Goal: Task Accomplishment & Management: Use online tool/utility

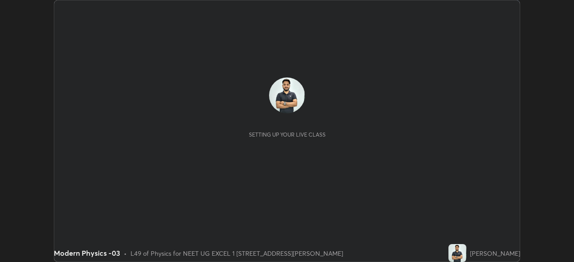
scroll to position [262, 574]
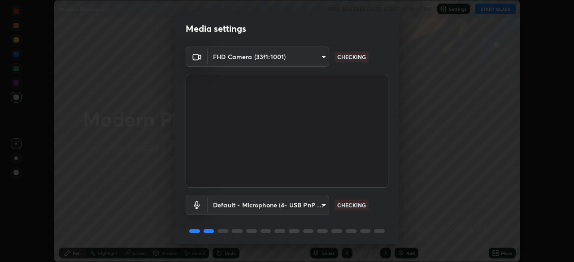
click at [319, 208] on body "Erase all Modern Physics -03 WAS SCHEDULED TO START AT 12:30 PM Settings START …" at bounding box center [287, 131] width 574 height 262
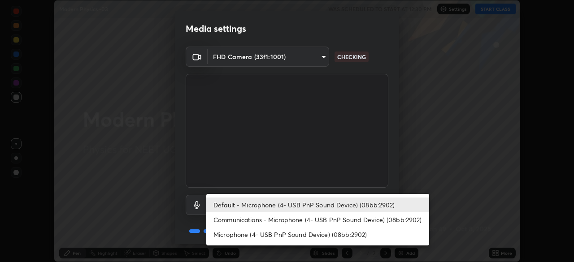
click at [312, 221] on li "Communications - Microphone (4- USB PnP Sound Device) (08bb:2902)" at bounding box center [317, 220] width 223 height 15
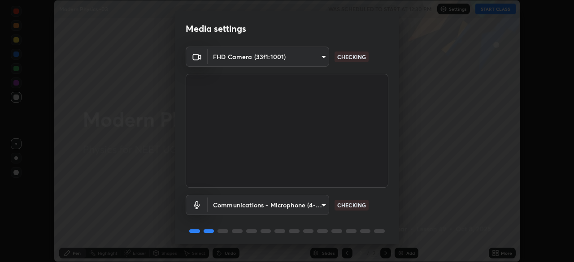
click at [306, 208] on body "Erase all Modern Physics -03 WAS SCHEDULED TO START AT 12:30 PM Settings START …" at bounding box center [287, 131] width 574 height 262
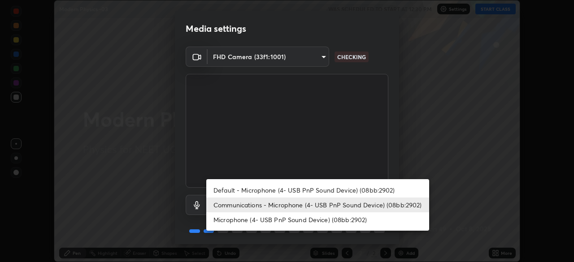
click at [301, 191] on li "Default - Microphone (4- USB PnP Sound Device) (08bb:2902)" at bounding box center [317, 190] width 223 height 15
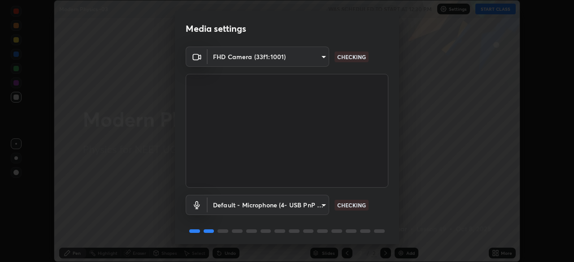
type input "default"
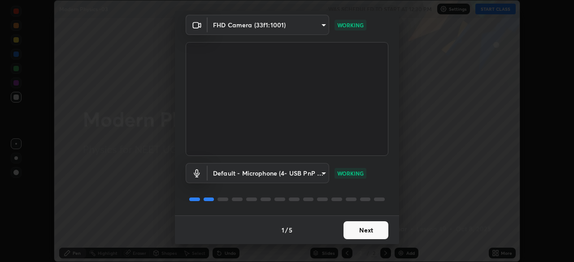
click at [366, 228] on button "Next" at bounding box center [366, 231] width 45 height 18
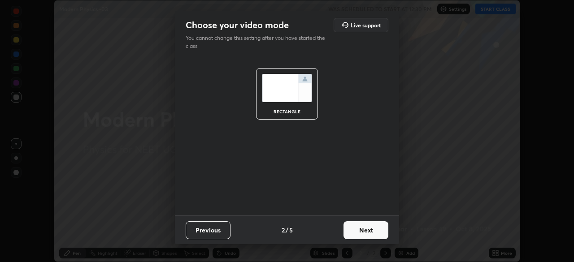
scroll to position [0, 0]
click at [365, 230] on button "Next" at bounding box center [366, 231] width 45 height 18
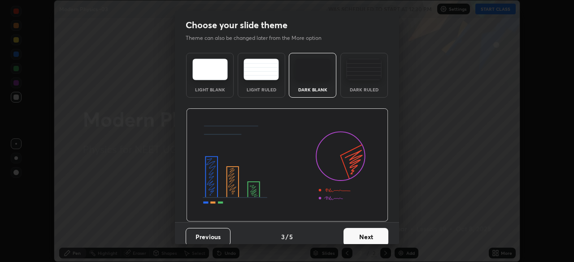
click at [367, 229] on button "Next" at bounding box center [366, 237] width 45 height 18
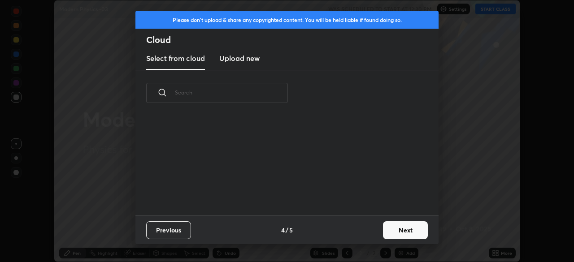
scroll to position [57, 288]
click at [393, 225] on button "Next" at bounding box center [405, 231] width 45 height 18
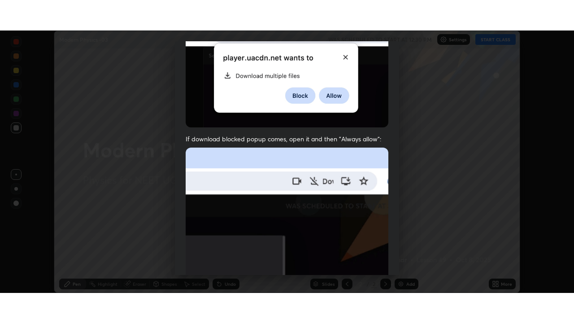
scroll to position [215, 0]
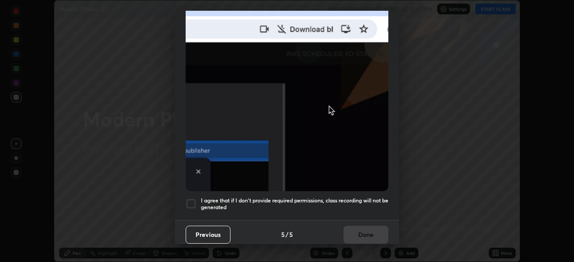
click at [190, 201] on div at bounding box center [191, 204] width 11 height 11
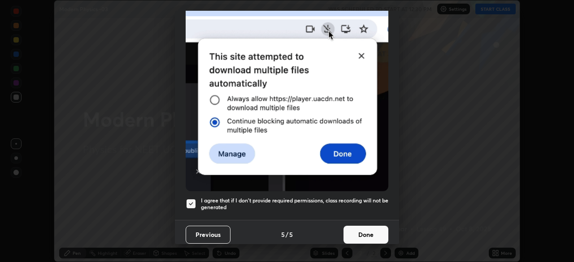
click at [367, 229] on button "Done" at bounding box center [366, 235] width 45 height 18
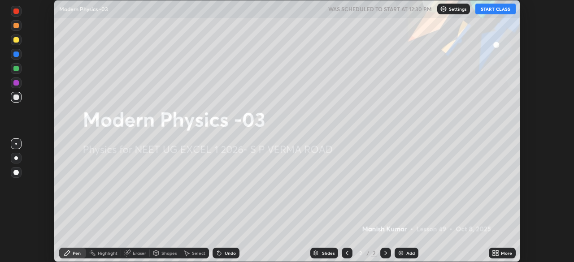
click at [497, 9] on button "START CLASS" at bounding box center [496, 9] width 40 height 11
click at [500, 252] on div "More" at bounding box center [502, 253] width 27 height 11
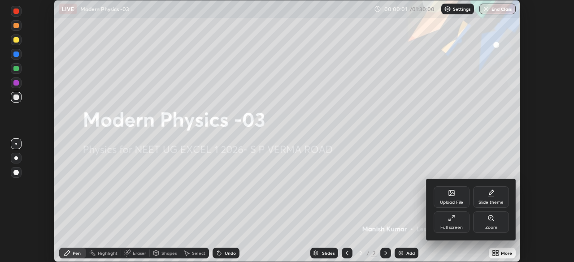
click at [456, 227] on div "Full screen" at bounding box center [452, 228] width 22 height 4
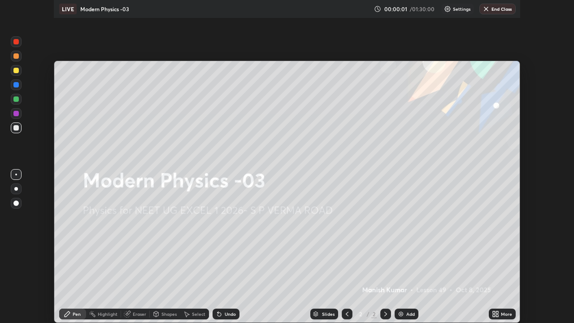
scroll to position [323, 574]
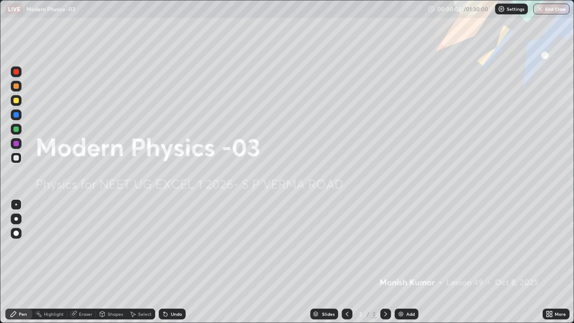
click at [413, 262] on div "Add" at bounding box center [410, 314] width 9 height 4
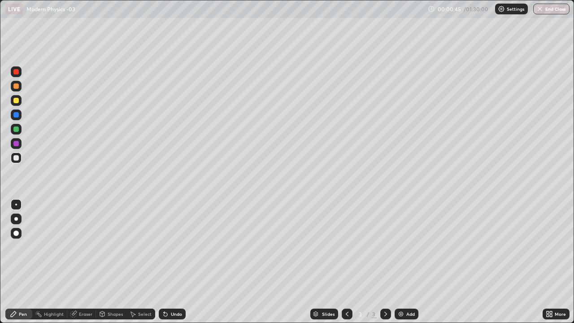
click at [20, 89] on div at bounding box center [16, 86] width 11 height 11
click at [17, 102] on div at bounding box center [15, 100] width 5 height 5
click at [412, 262] on div "Add" at bounding box center [410, 314] width 9 height 4
click at [181, 262] on div "Undo" at bounding box center [172, 314] width 27 height 11
click at [416, 262] on div "Add" at bounding box center [407, 314] width 24 height 11
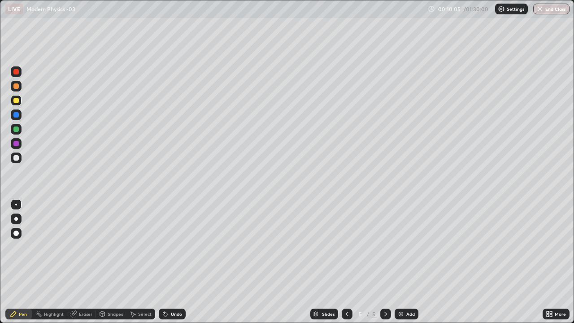
click at [20, 159] on div at bounding box center [16, 158] width 11 height 11
click at [408, 262] on div "Add" at bounding box center [410, 314] width 9 height 4
click at [405, 262] on div "Add" at bounding box center [407, 314] width 24 height 11
click at [17, 86] on div at bounding box center [15, 85] width 5 height 5
click at [20, 100] on div at bounding box center [16, 100] width 11 height 11
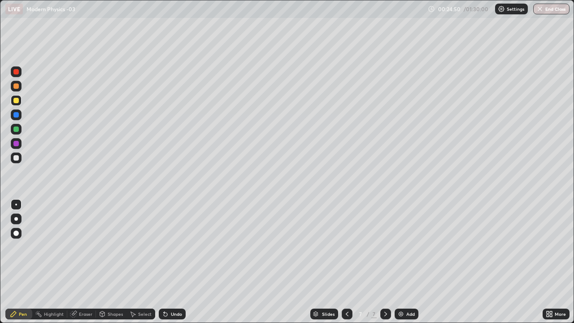
click at [19, 87] on div at bounding box center [16, 86] width 11 height 11
click at [17, 74] on div at bounding box center [15, 71] width 5 height 5
click at [417, 262] on div "Add" at bounding box center [407, 314] width 24 height 11
click at [21, 157] on div at bounding box center [16, 158] width 11 height 11
click at [19, 154] on div at bounding box center [16, 158] width 11 height 11
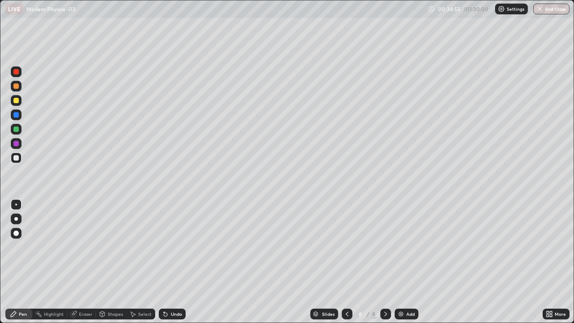
click at [182, 262] on div "Undo" at bounding box center [172, 314] width 27 height 11
click at [181, 262] on div "Undo" at bounding box center [172, 314] width 27 height 11
click at [183, 262] on div "Undo" at bounding box center [172, 314] width 27 height 11
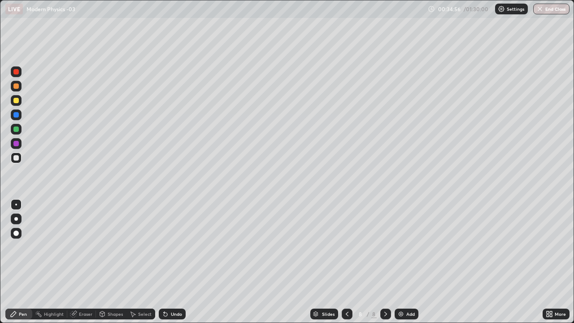
click at [182, 262] on div "Undo" at bounding box center [172, 314] width 27 height 11
click at [182, 262] on div "Undo" at bounding box center [170, 314] width 31 height 18
click at [181, 262] on div "Undo" at bounding box center [170, 314] width 31 height 18
click at [181, 262] on div "Undo" at bounding box center [172, 314] width 27 height 11
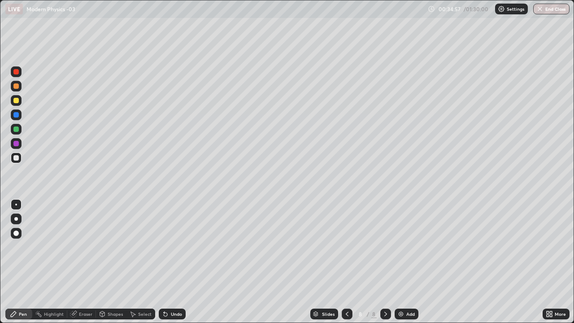
click at [180, 262] on div "Undo" at bounding box center [170, 314] width 31 height 18
click at [181, 262] on div "Undo" at bounding box center [172, 314] width 27 height 11
click at [181, 262] on div "Undo" at bounding box center [170, 314] width 31 height 18
click at [182, 262] on div "Undo" at bounding box center [172, 314] width 27 height 11
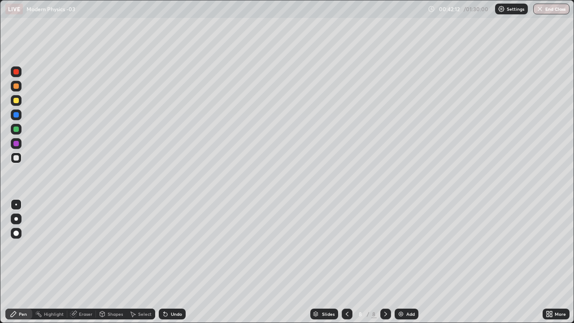
click at [407, 262] on div "Add" at bounding box center [410, 314] width 9 height 4
click at [18, 102] on div at bounding box center [16, 100] width 11 height 11
click at [20, 158] on div at bounding box center [16, 158] width 11 height 11
click at [18, 74] on div at bounding box center [15, 71] width 5 height 5
click at [20, 157] on div at bounding box center [16, 158] width 11 height 11
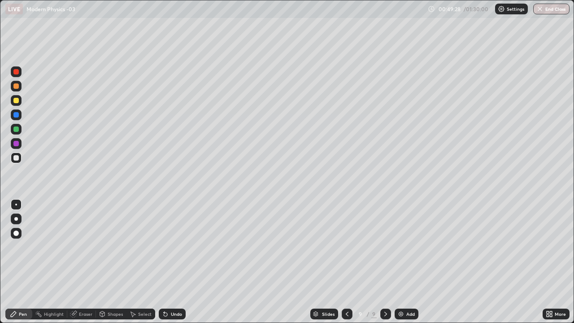
click at [407, 262] on div "Add" at bounding box center [407, 314] width 24 height 11
click at [20, 160] on div at bounding box center [16, 158] width 11 height 11
click at [417, 262] on div "Add" at bounding box center [407, 314] width 24 height 11
click at [17, 101] on div at bounding box center [15, 100] width 5 height 5
click at [346, 262] on icon at bounding box center [347, 313] width 7 height 7
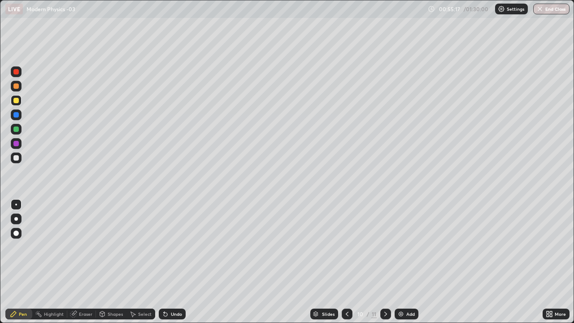
click at [389, 262] on div at bounding box center [385, 314] width 11 height 11
click at [18, 158] on div at bounding box center [15, 157] width 5 height 5
click at [21, 159] on div at bounding box center [16, 158] width 11 height 11
click at [16, 102] on div at bounding box center [15, 100] width 5 height 5
click at [17, 130] on div at bounding box center [15, 129] width 5 height 5
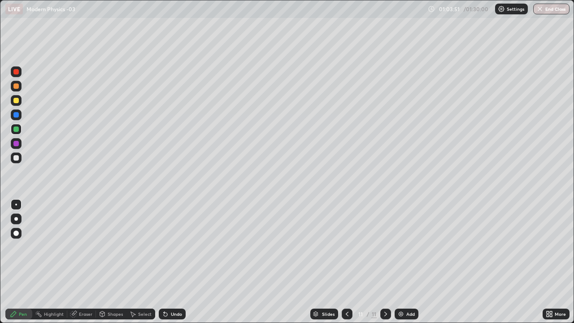
click at [82, 262] on div "Eraser" at bounding box center [85, 314] width 13 height 4
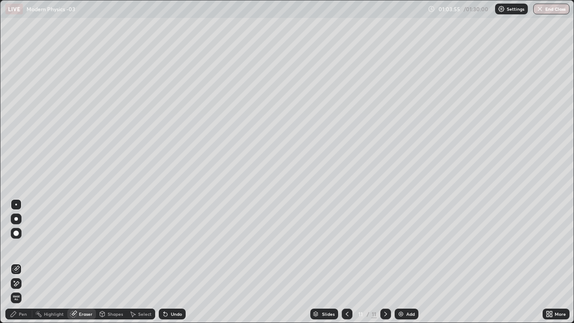
click at [21, 262] on div "Pen" at bounding box center [23, 314] width 8 height 4
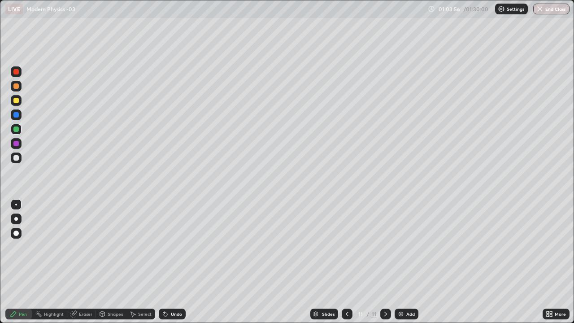
click at [17, 161] on div at bounding box center [16, 158] width 11 height 11
click at [18, 130] on div at bounding box center [15, 129] width 5 height 5
click at [412, 262] on div "Add" at bounding box center [407, 314] width 24 height 11
click at [19, 157] on div at bounding box center [16, 158] width 11 height 11
click at [406, 262] on div "Add" at bounding box center [410, 314] width 9 height 4
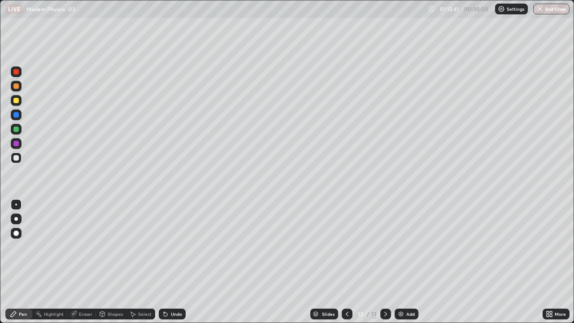
click at [18, 101] on div at bounding box center [15, 100] width 5 height 5
click at [20, 157] on div at bounding box center [16, 158] width 11 height 11
click at [180, 262] on div "Undo" at bounding box center [176, 314] width 11 height 4
click at [179, 262] on div "Undo" at bounding box center [176, 314] width 11 height 4
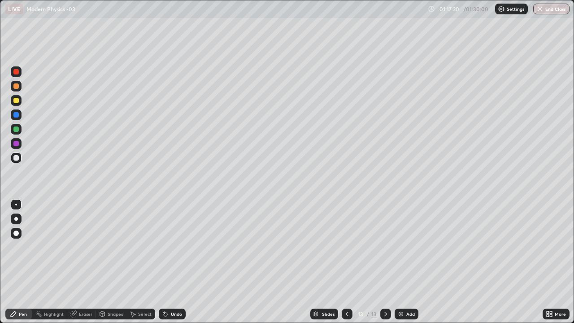
click at [179, 262] on div "Undo" at bounding box center [176, 314] width 11 height 4
click at [177, 262] on div "Undo" at bounding box center [176, 314] width 11 height 4
click at [179, 262] on div "Undo" at bounding box center [176, 314] width 11 height 4
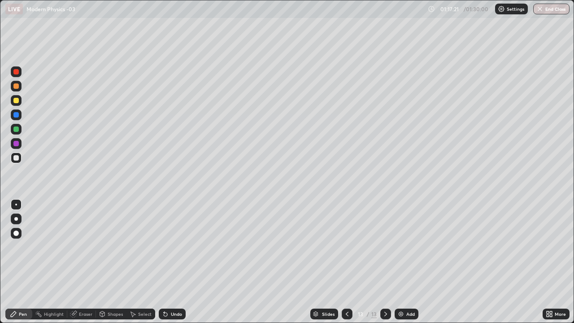
click at [177, 262] on div "Undo" at bounding box center [172, 314] width 27 height 11
click at [179, 262] on div "Undo" at bounding box center [172, 314] width 27 height 11
click at [560, 11] on button "End Class" at bounding box center [551, 9] width 36 height 11
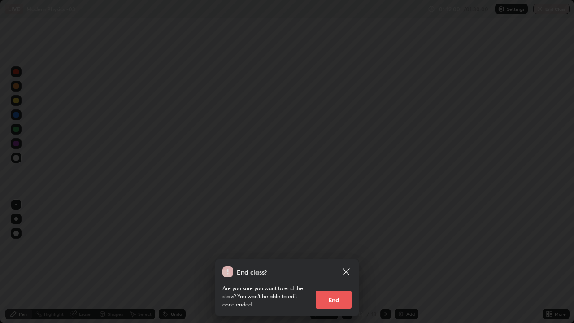
click at [340, 262] on button "End" at bounding box center [334, 300] width 36 height 18
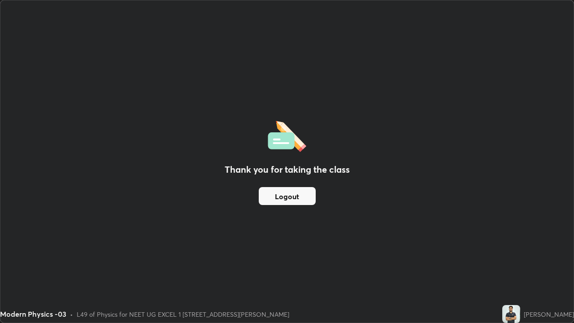
click at [298, 193] on button "Logout" at bounding box center [287, 196] width 57 height 18
